Goal: Task Accomplishment & Management: Use online tool/utility

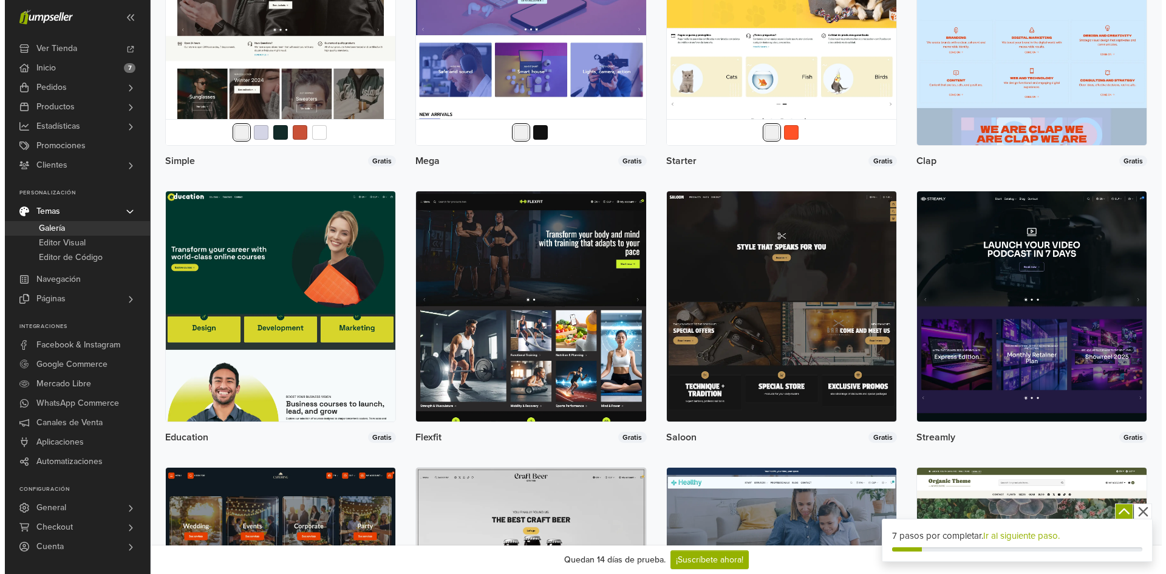
scroll to position [607, 0]
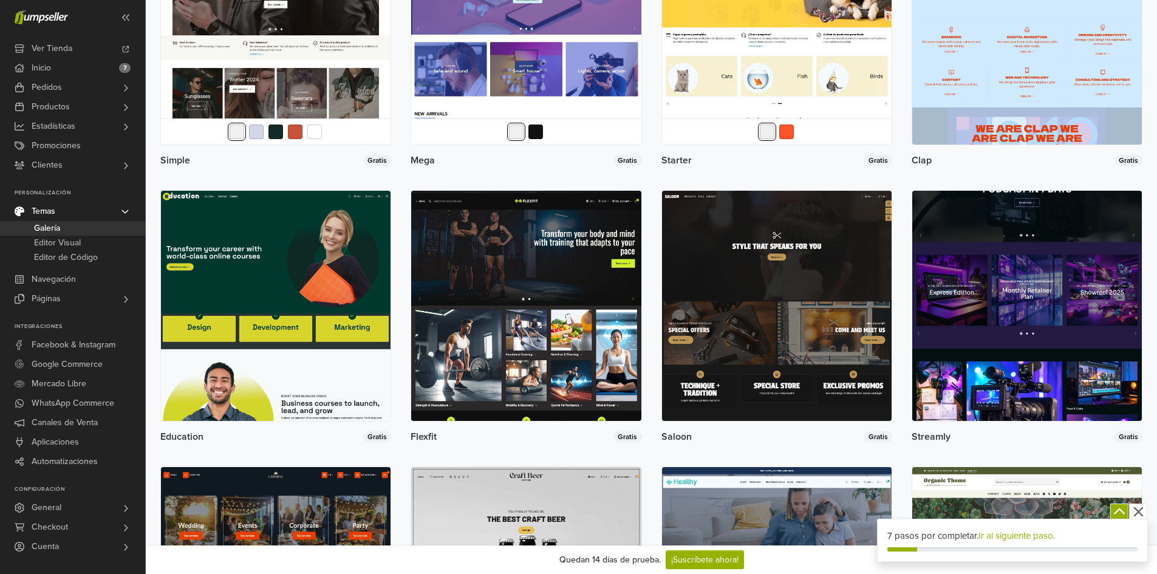
click at [1021, 378] on img at bounding box center [1027, 306] width 230 height 230
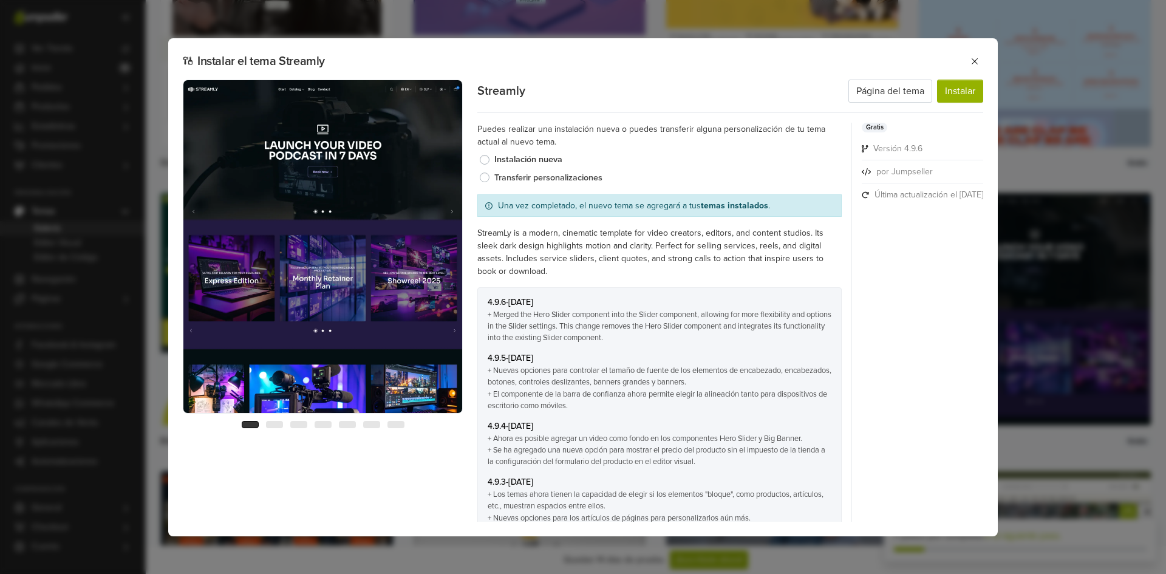
click at [494, 179] on label "Transferir personalizaciones" at bounding box center [667, 177] width 347 height 13
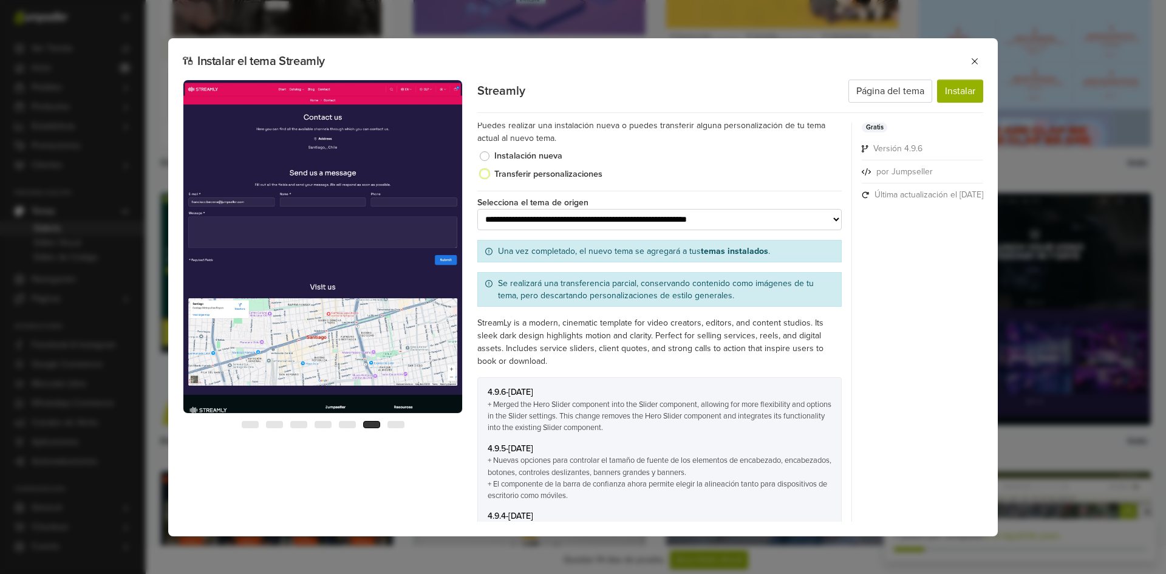
scroll to position [0, 0]
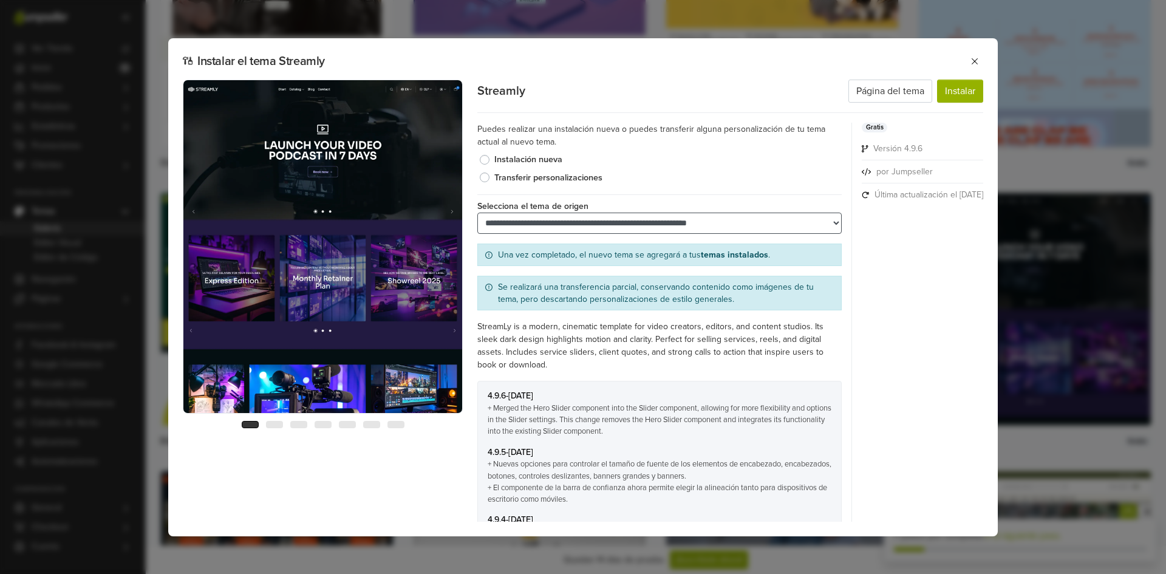
click at [805, 222] on select "**********" at bounding box center [659, 223] width 364 height 21
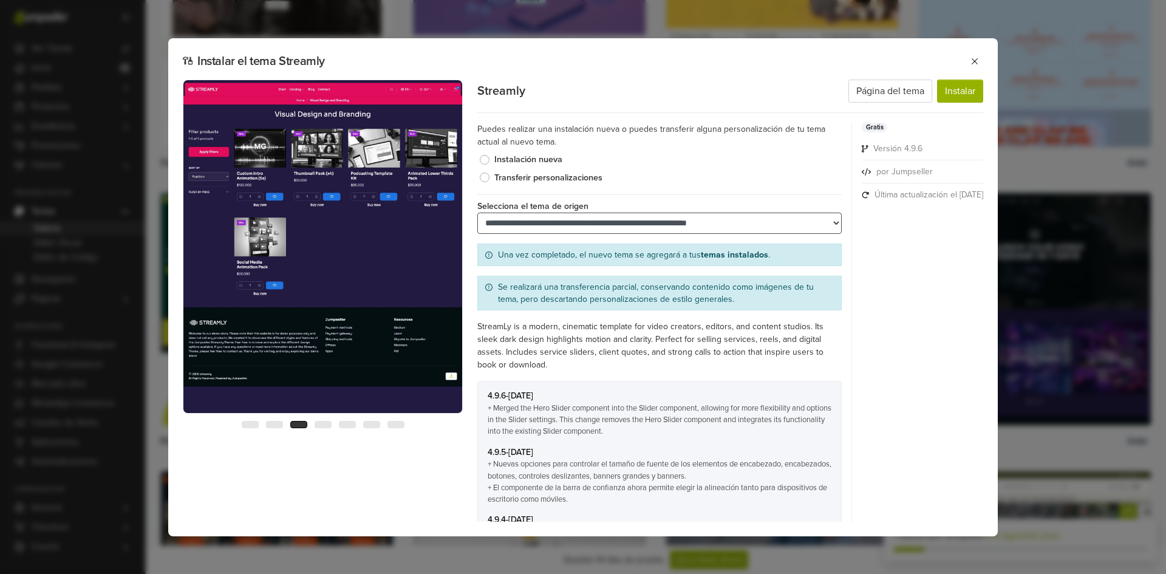
click at [477, 213] on select "**********" at bounding box center [659, 223] width 364 height 21
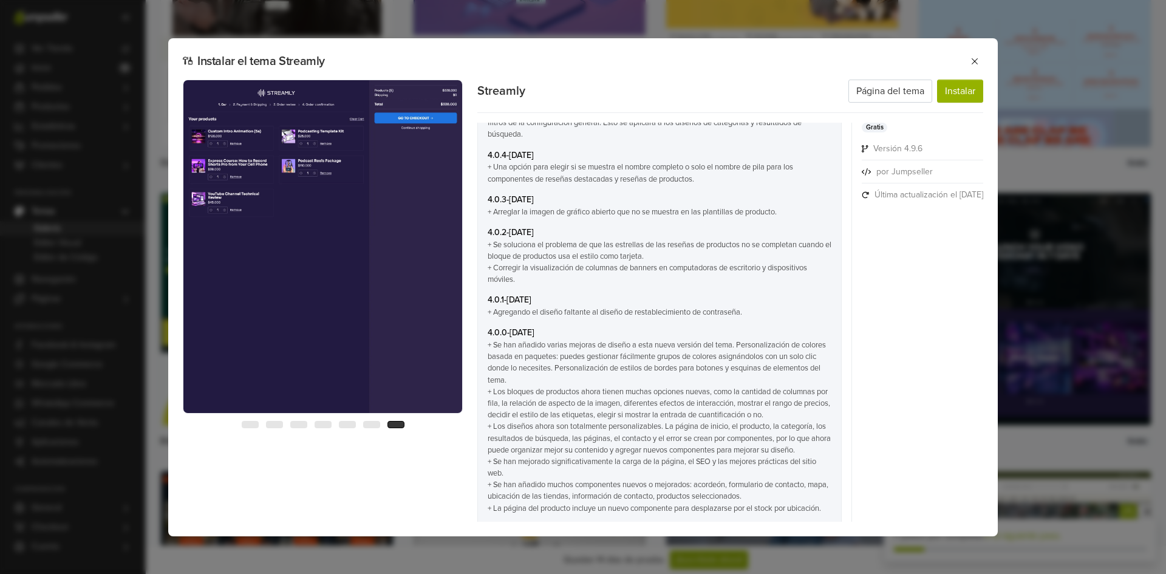
scroll to position [2856, 0]
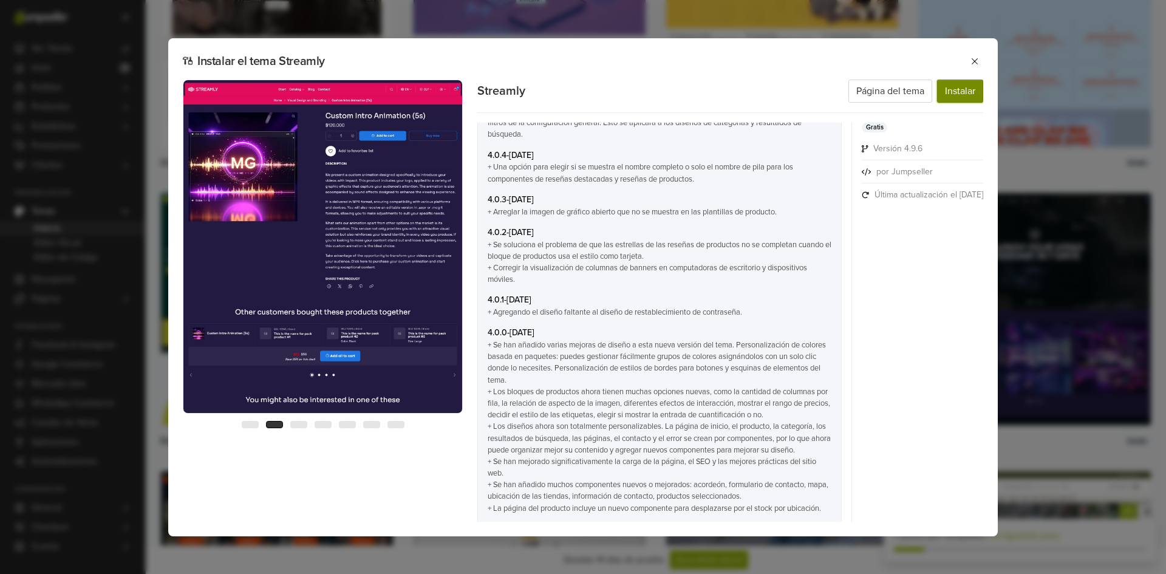
click at [965, 86] on button "Instalar" at bounding box center [960, 91] width 46 height 23
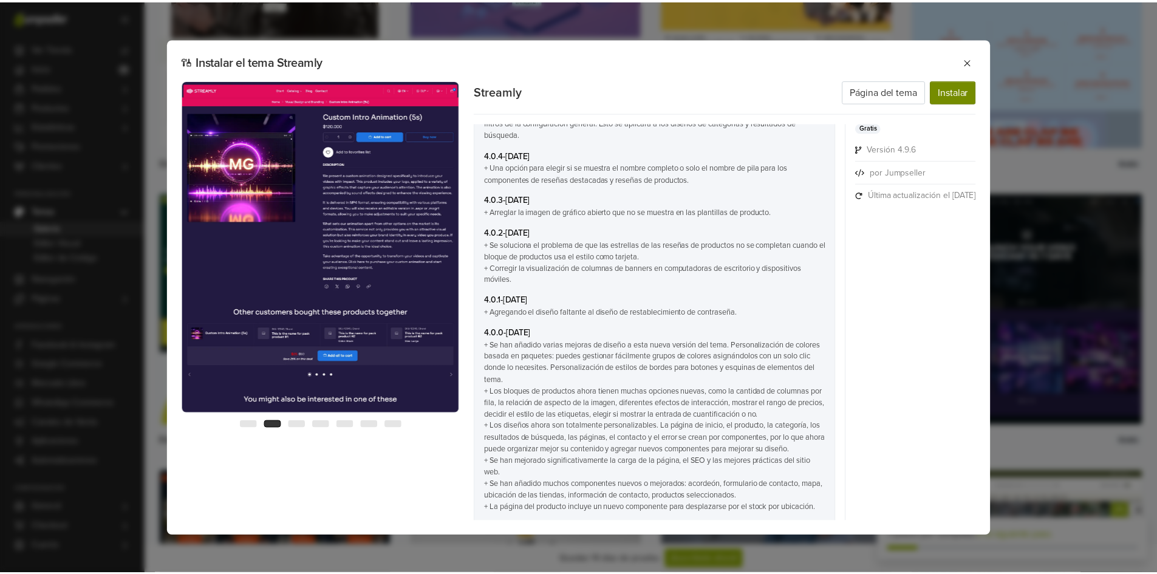
scroll to position [0, 0]
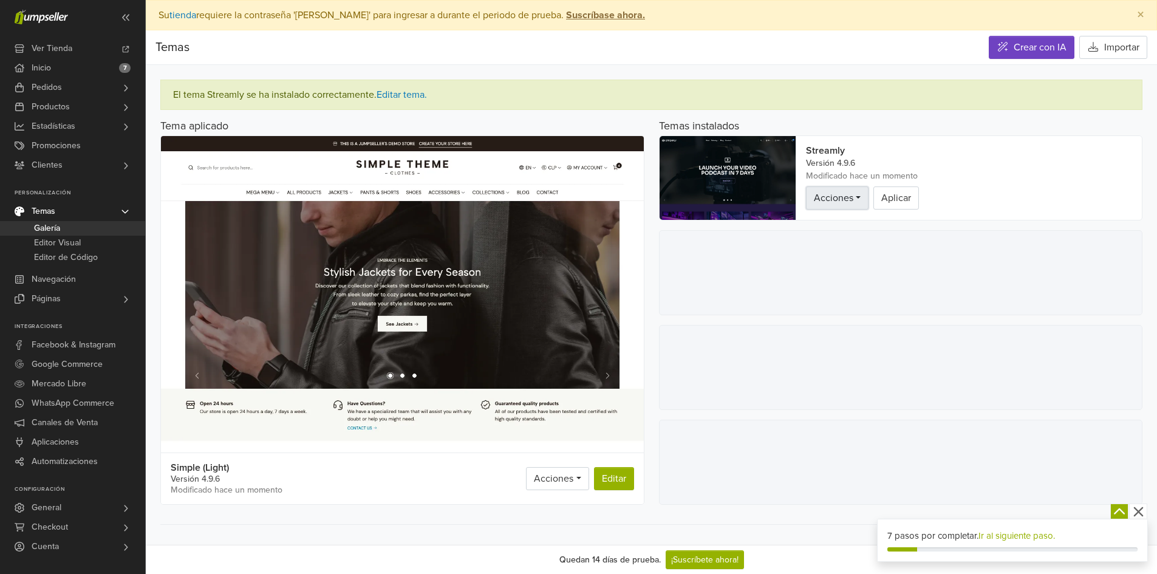
click at [855, 197] on link "Acciones" at bounding box center [837, 197] width 63 height 23
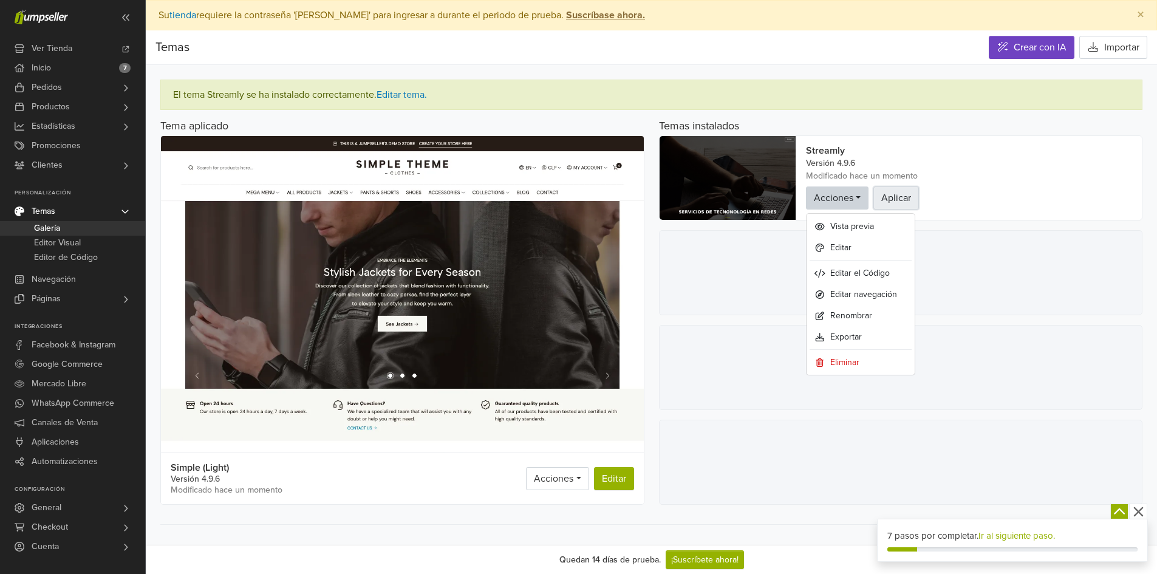
click at [892, 193] on button "Aplicar" at bounding box center [896, 197] width 46 height 23
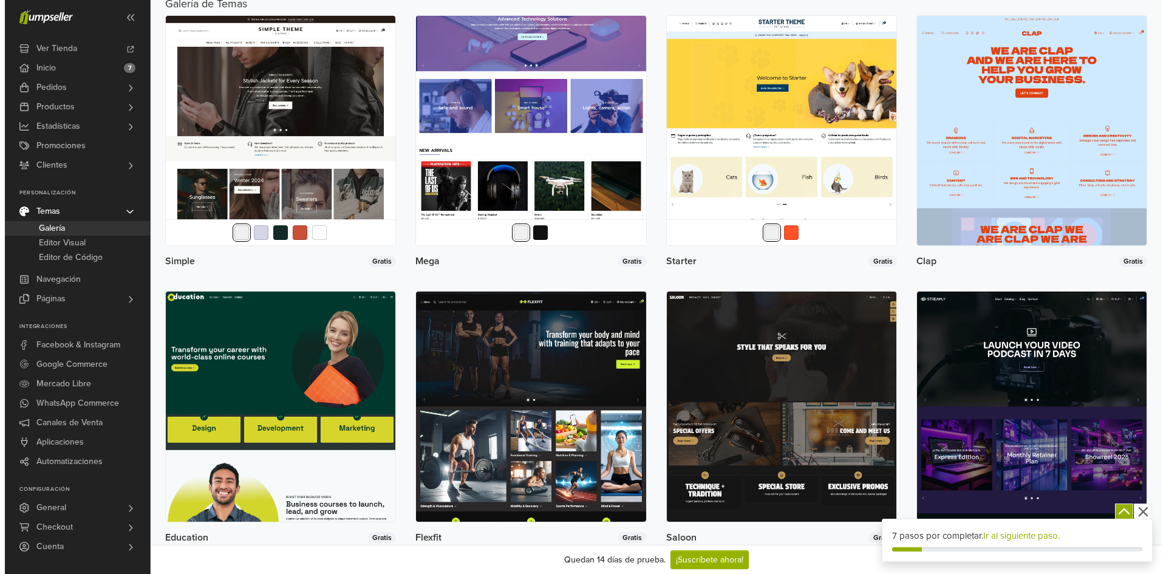
scroll to position [607, 0]
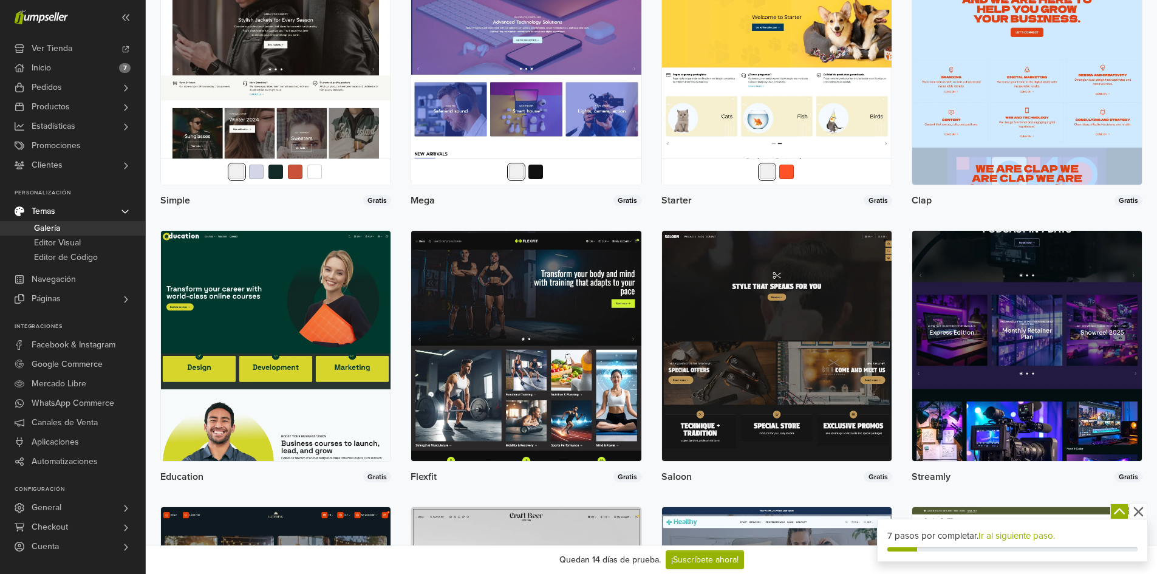
click at [1021, 361] on img at bounding box center [1027, 346] width 230 height 230
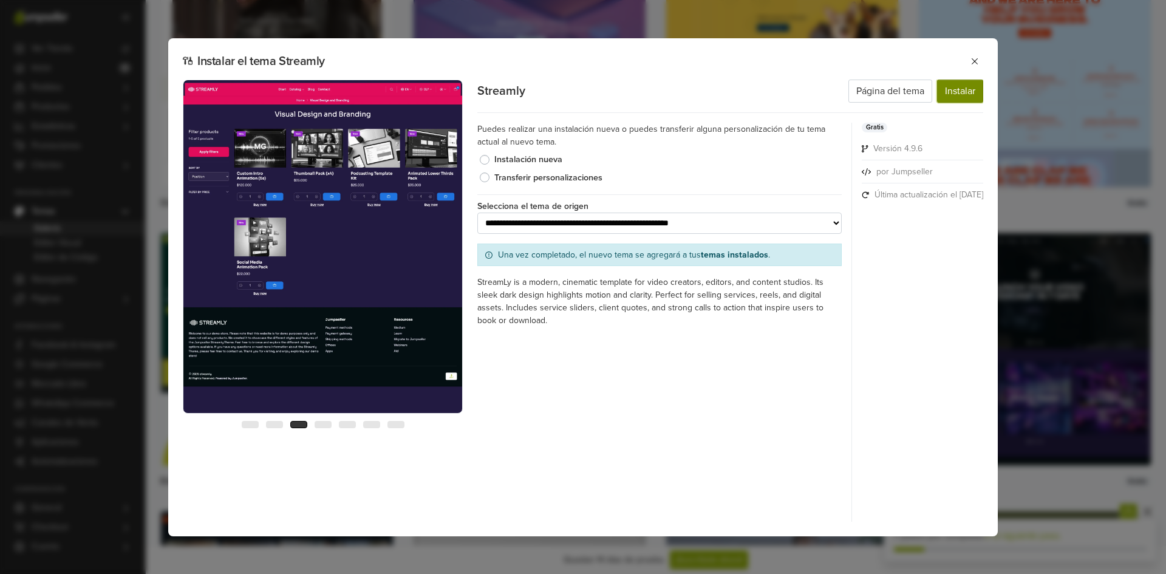
click at [955, 89] on button "Instalar" at bounding box center [960, 91] width 46 height 23
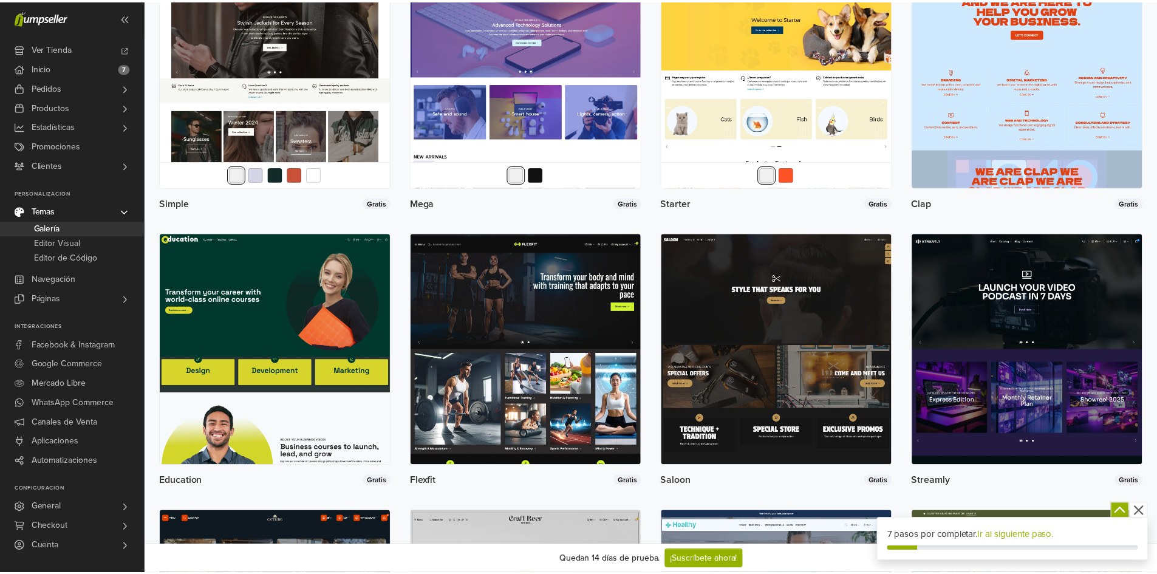
scroll to position [0, 0]
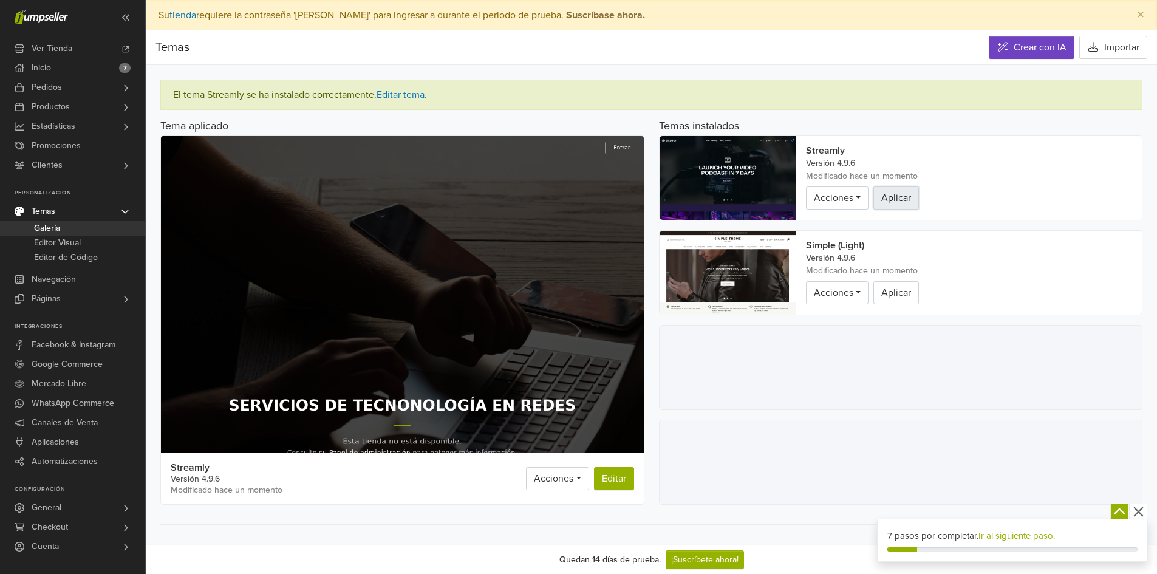
click at [900, 201] on button "Aplicar" at bounding box center [896, 197] width 46 height 23
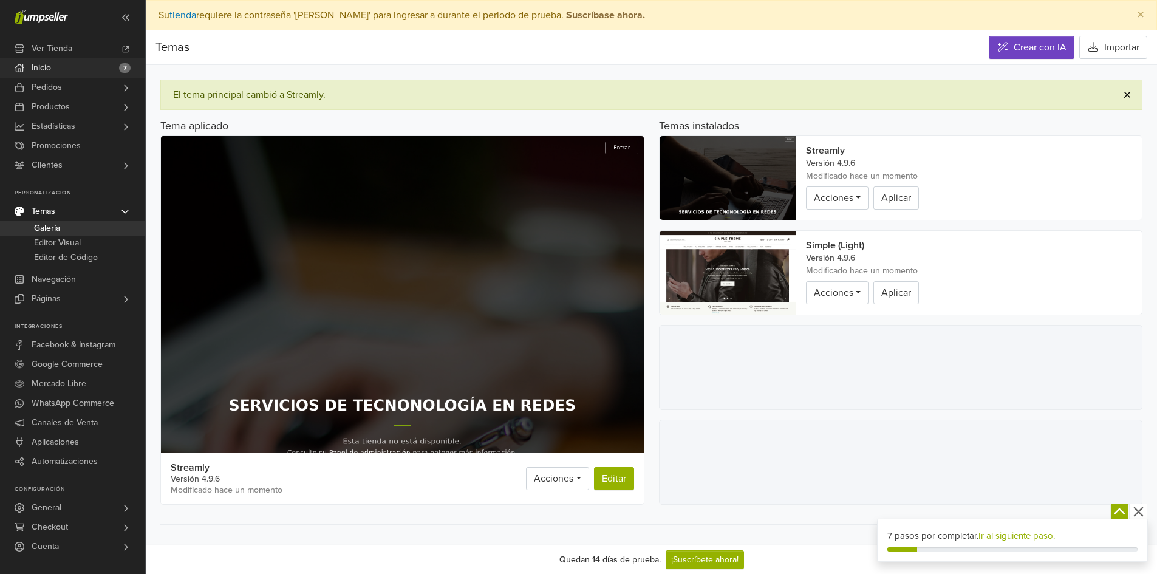
click at [36, 72] on span "Inicio" at bounding box center [41, 67] width 19 height 19
